Goal: Navigation & Orientation: Understand site structure

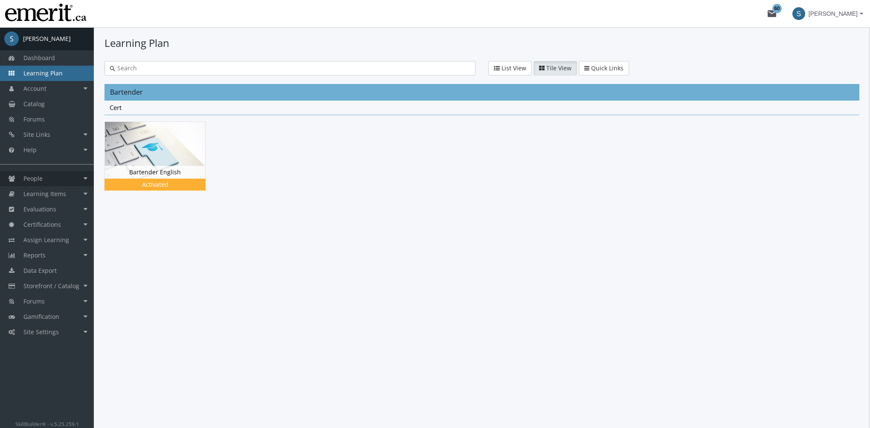
click at [58, 179] on link "People" at bounding box center [47, 178] width 94 height 15
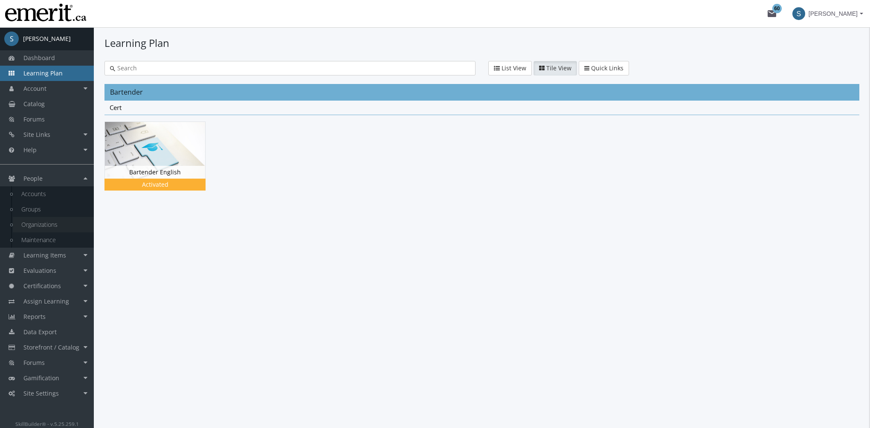
click at [50, 225] on link "Organizations" at bounding box center [53, 224] width 81 height 15
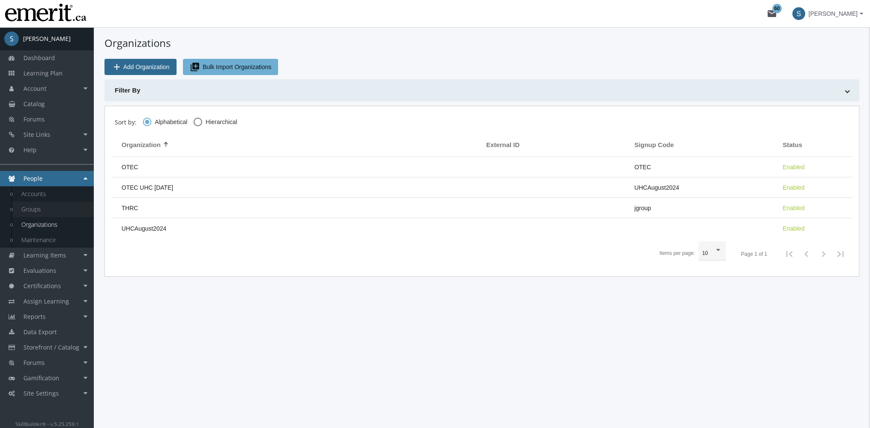
click at [49, 211] on link "Groups" at bounding box center [53, 209] width 81 height 15
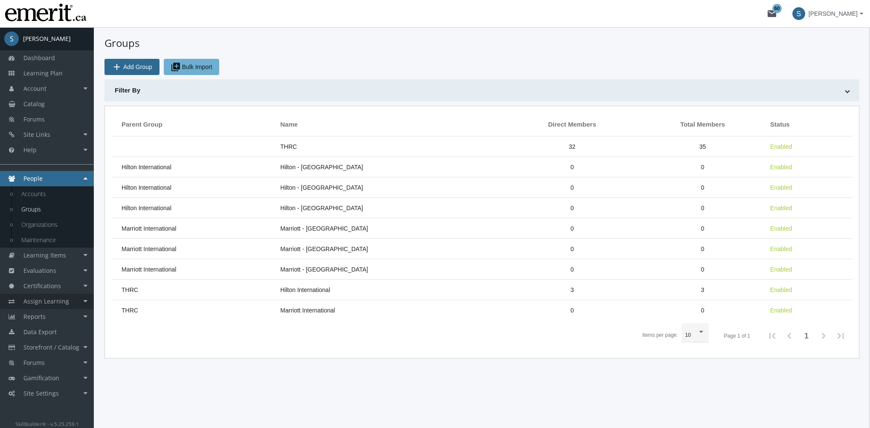
click at [67, 301] on link "Assign Learning" at bounding box center [47, 301] width 94 height 15
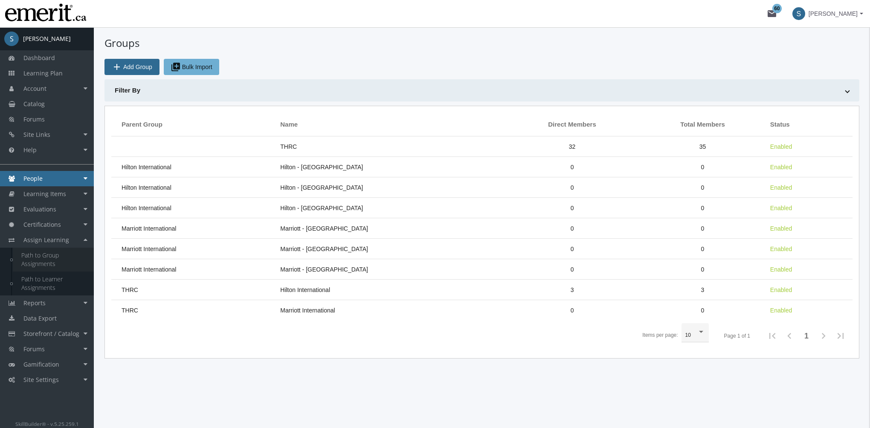
click at [58, 258] on link "Path to Group Assignments" at bounding box center [53, 260] width 81 height 24
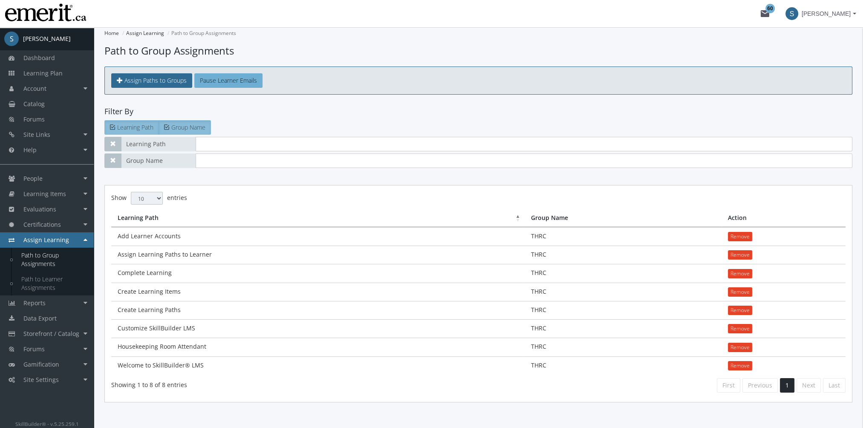
scroll to position [15, 0]
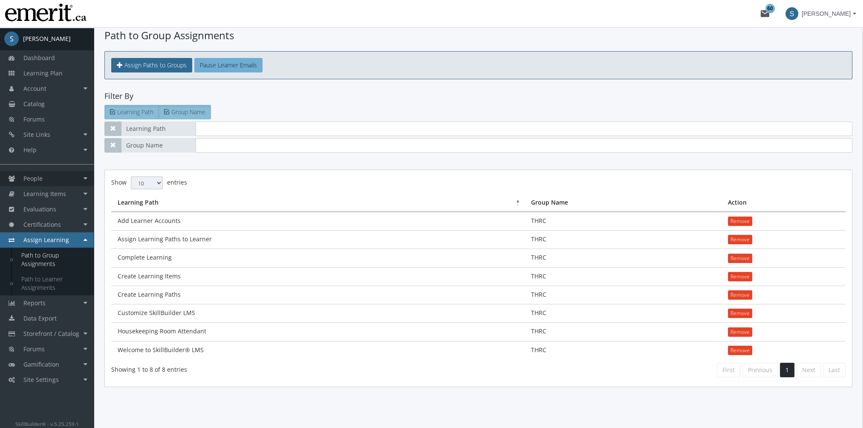
click at [46, 181] on link "People" at bounding box center [47, 178] width 94 height 15
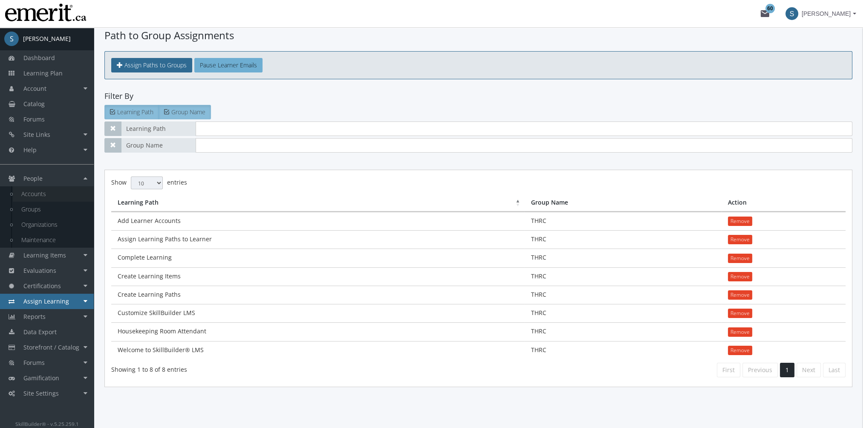
click at [49, 194] on link "Accounts" at bounding box center [53, 193] width 81 height 15
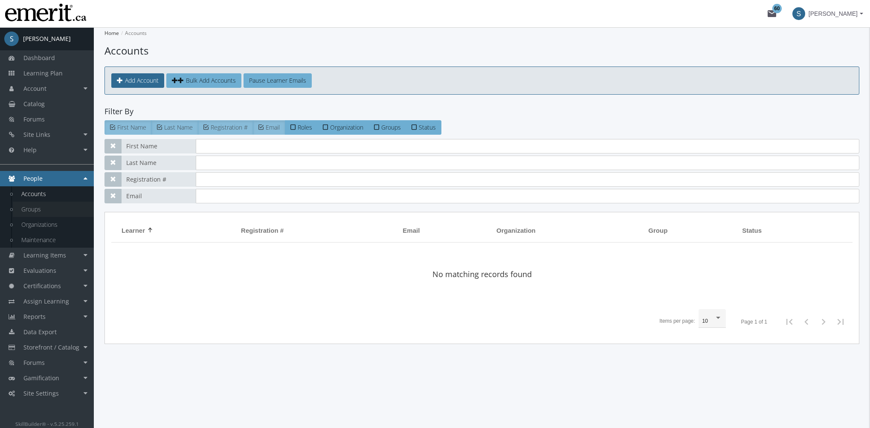
click at [46, 208] on link "Groups" at bounding box center [53, 209] width 81 height 15
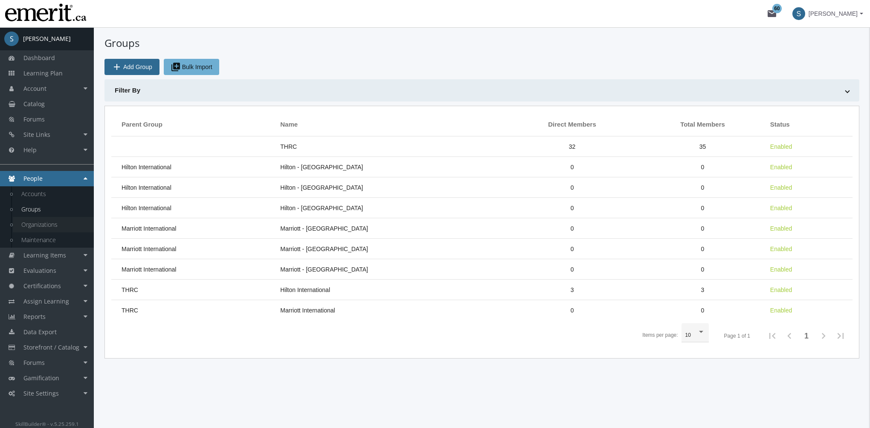
click at [47, 225] on link "Organizations" at bounding box center [53, 224] width 81 height 15
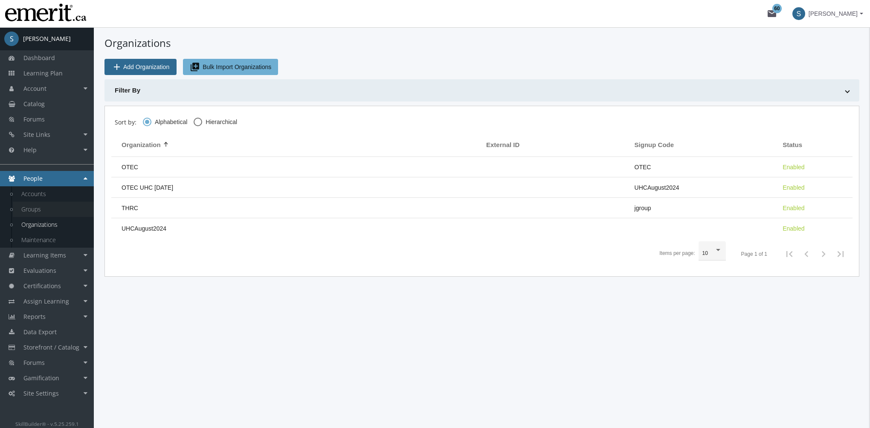
click at [41, 209] on link "Groups" at bounding box center [53, 209] width 81 height 15
